Goal: Check status

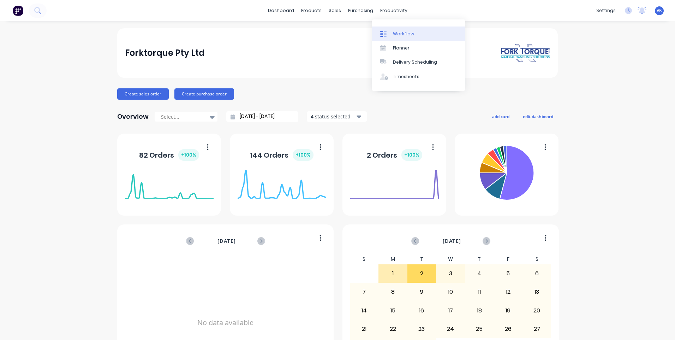
click at [398, 33] on div "Workflow" at bounding box center [403, 34] width 21 height 6
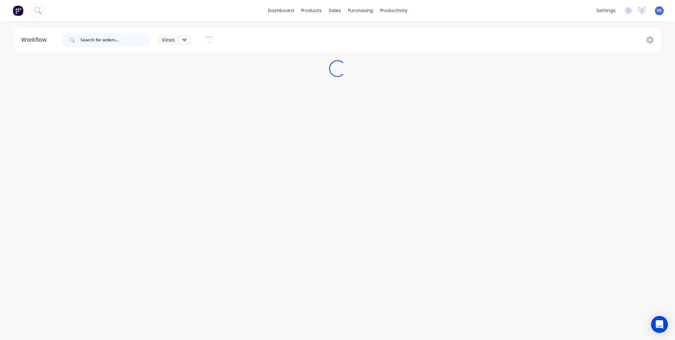
click at [125, 41] on input "text" at bounding box center [116, 40] width 70 height 14
type input "e"
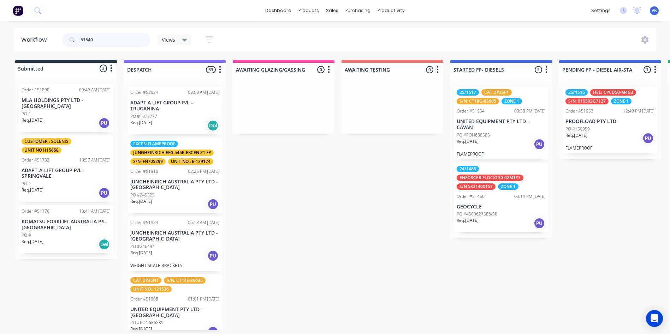
click at [124, 40] on input "51540" at bounding box center [116, 40] width 70 height 14
type input "51540"
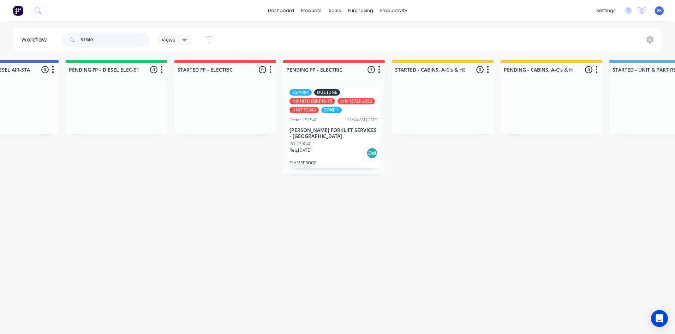
scroll to position [0, 609]
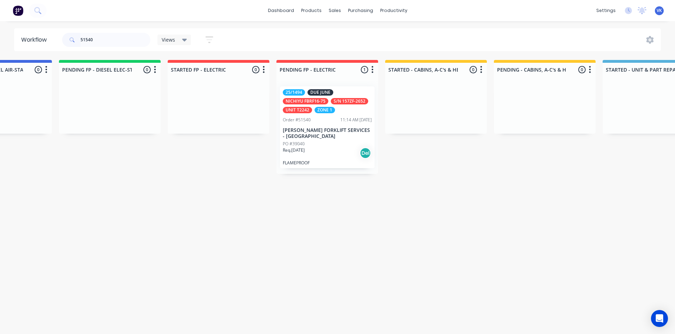
click at [343, 122] on div "11:14 AM [DATE]" at bounding box center [355, 120] width 31 height 6
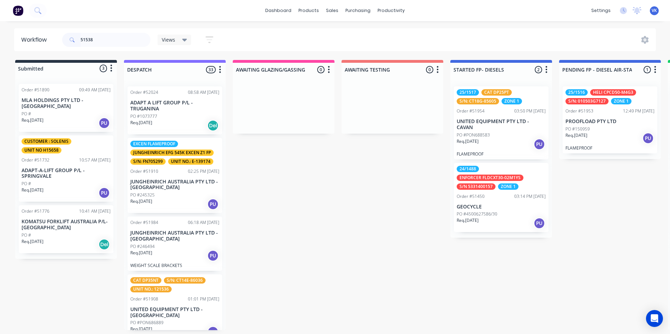
click at [109, 39] on input "51538" at bounding box center [116, 40] width 70 height 14
type input "51538"
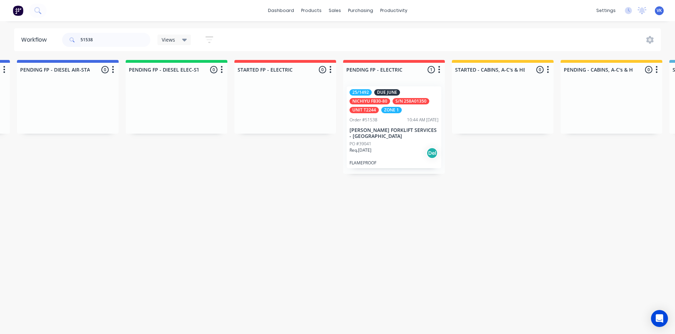
scroll to position [0, 550]
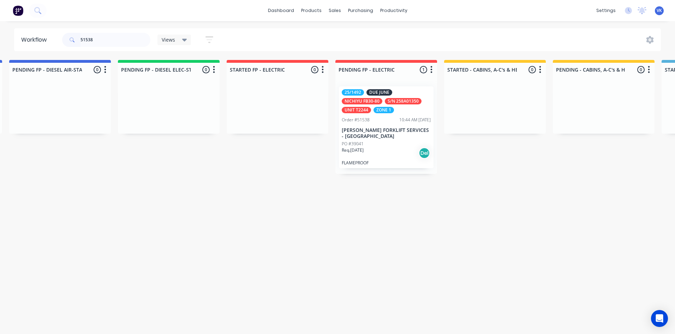
click at [374, 127] on p "[PERSON_NAME] FORKLIFT SERVICES - [GEOGRAPHIC_DATA]" at bounding box center [386, 133] width 89 height 12
